Goal: Navigation & Orientation: Find specific page/section

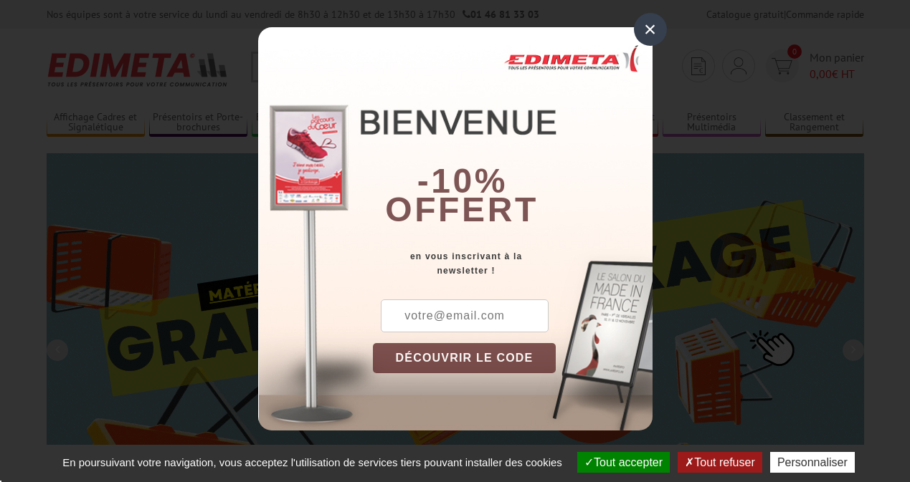
click at [622, 462] on button "Tout accepter" at bounding box center [623, 462] width 92 height 21
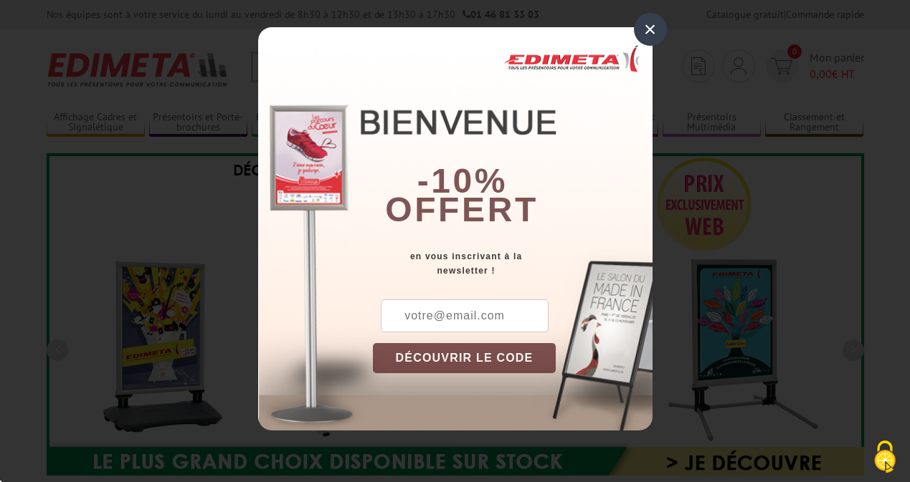
click at [650, 29] on div "×" at bounding box center [650, 29] width 33 height 33
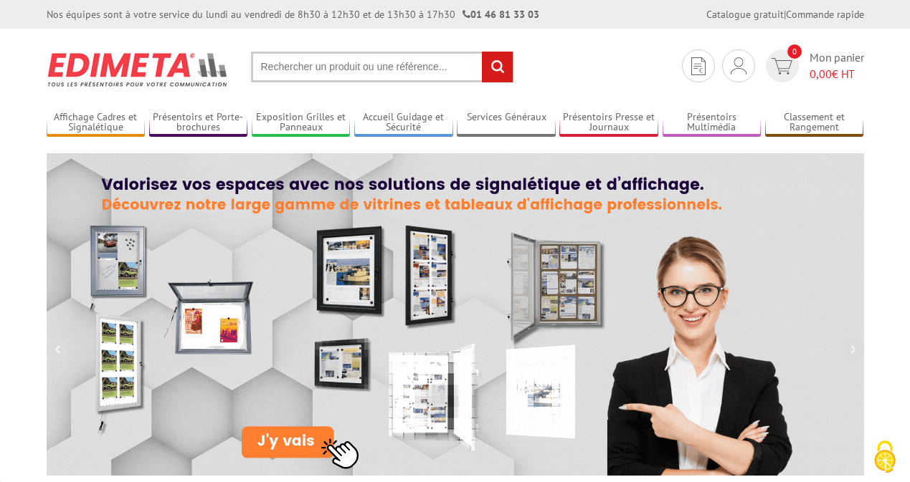
click at [0, 0] on div "Nos équipes sont à votre service du [DATE] au [DATE] de 8h30 à 12h30 et de 13h3…" at bounding box center [455, 14] width 910 height 29
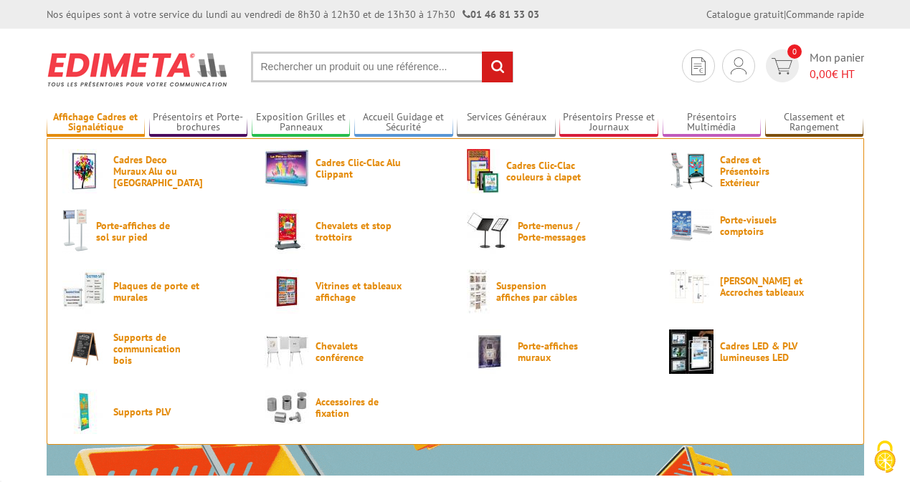
click at [95, 123] on link "Affichage Cadres et Signalétique" at bounding box center [96, 123] width 99 height 24
